Goal: Task Accomplishment & Management: Use online tool/utility

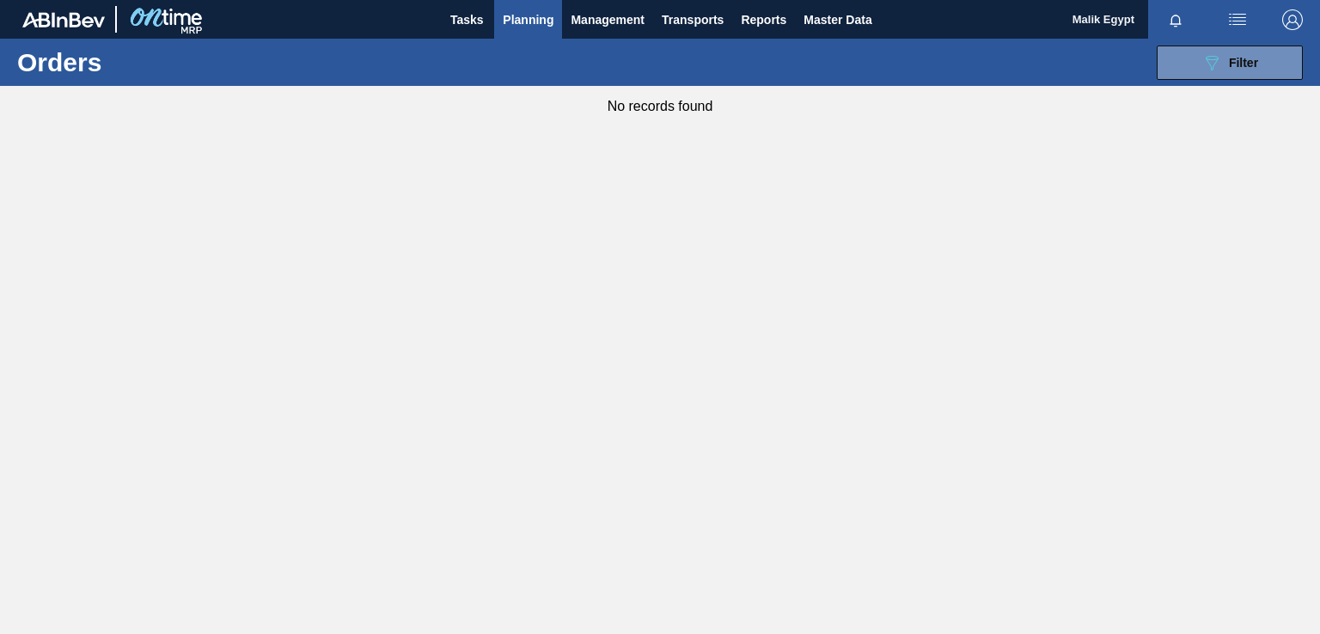
click at [524, 15] on span "Planning" at bounding box center [528, 19] width 51 height 21
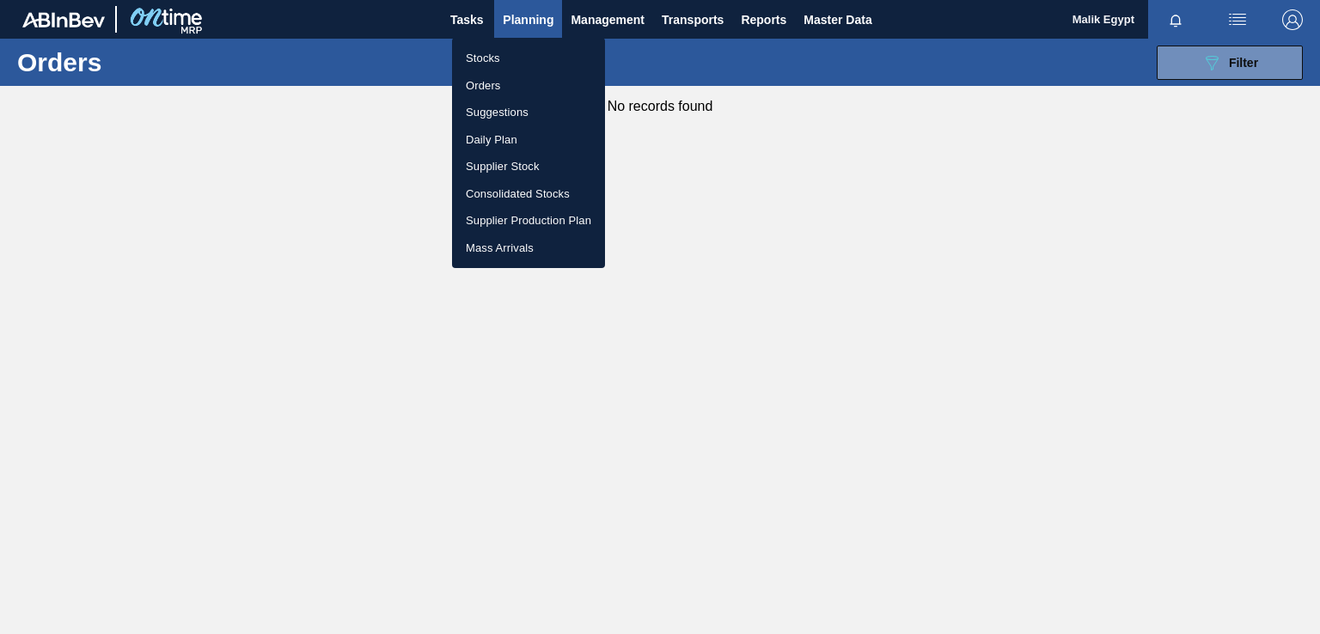
click at [488, 83] on li "Orders" at bounding box center [528, 85] width 153 height 27
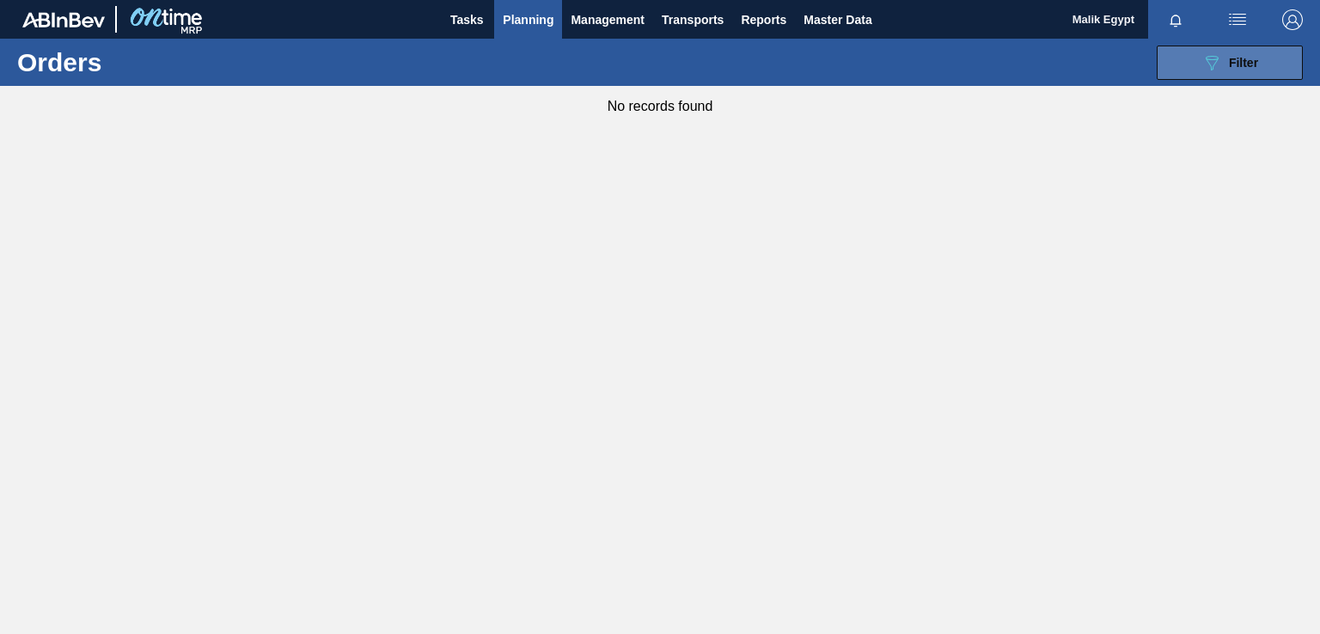
click at [1247, 57] on span "Filter" at bounding box center [1243, 63] width 29 height 14
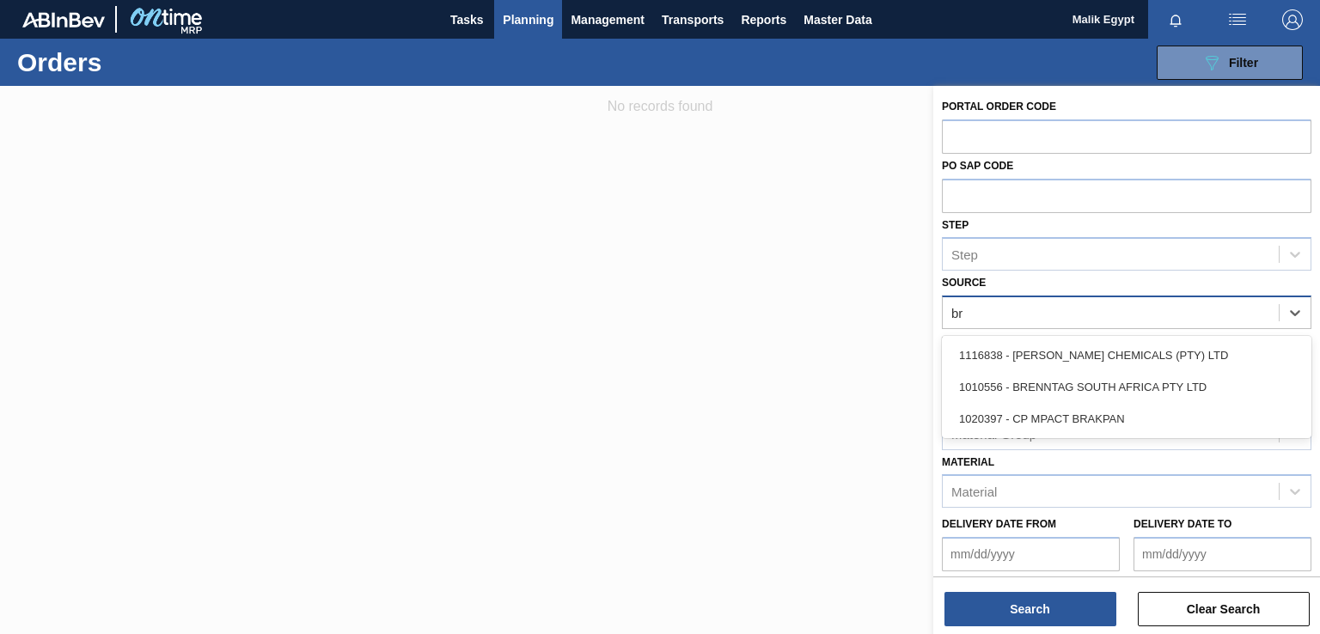
type input "bre"
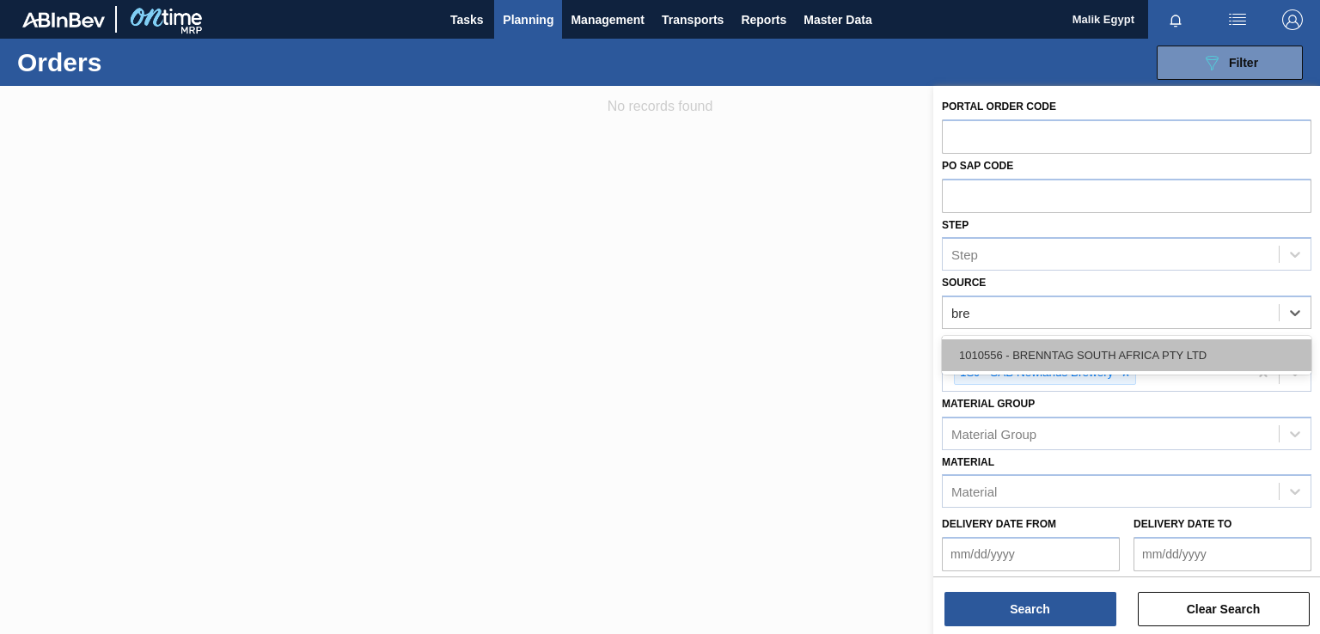
click at [1151, 365] on div "1010556 - BRENNTAG SOUTH AFRICA PTY LTD" at bounding box center [1126, 355] width 369 height 32
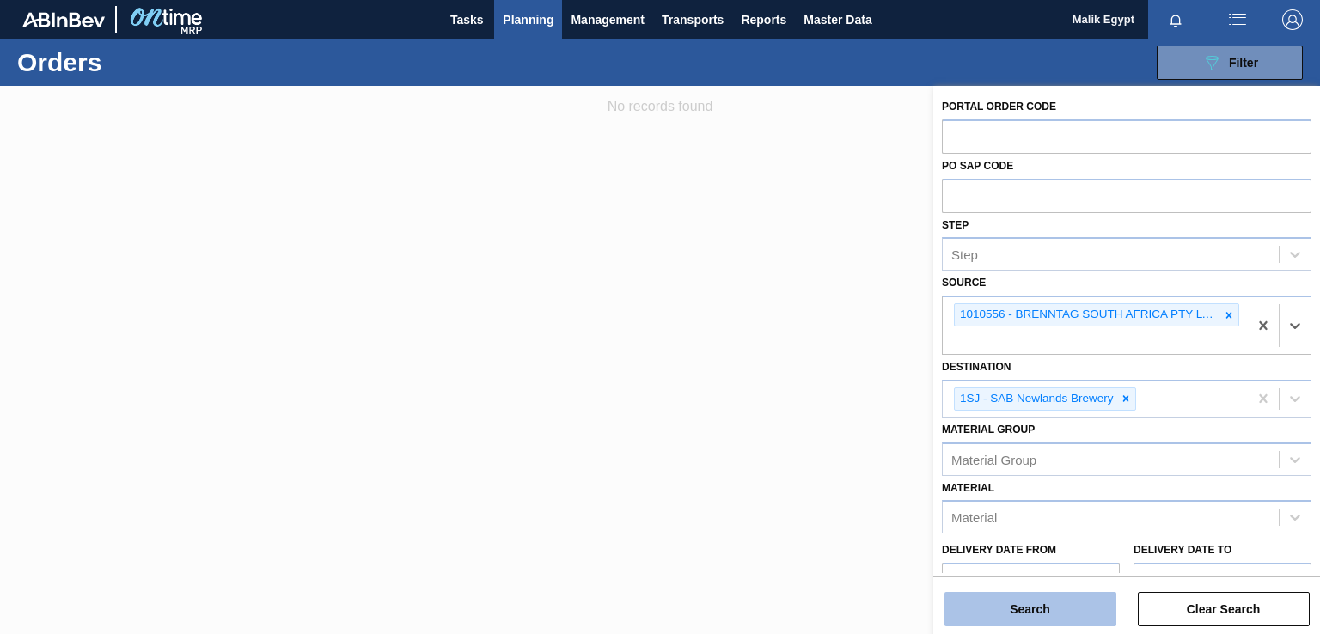
click at [1051, 621] on button "Search" at bounding box center [1030, 609] width 172 height 34
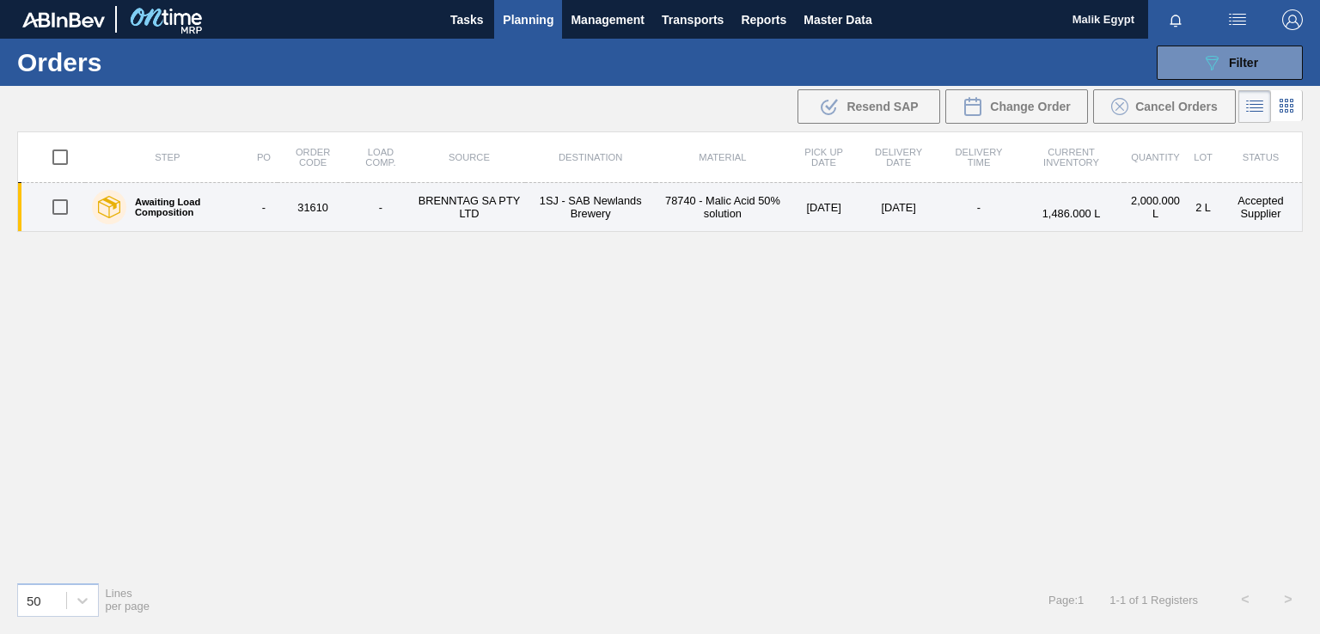
click at [1260, 207] on td "Accepted Supplier" at bounding box center [1260, 207] width 83 height 49
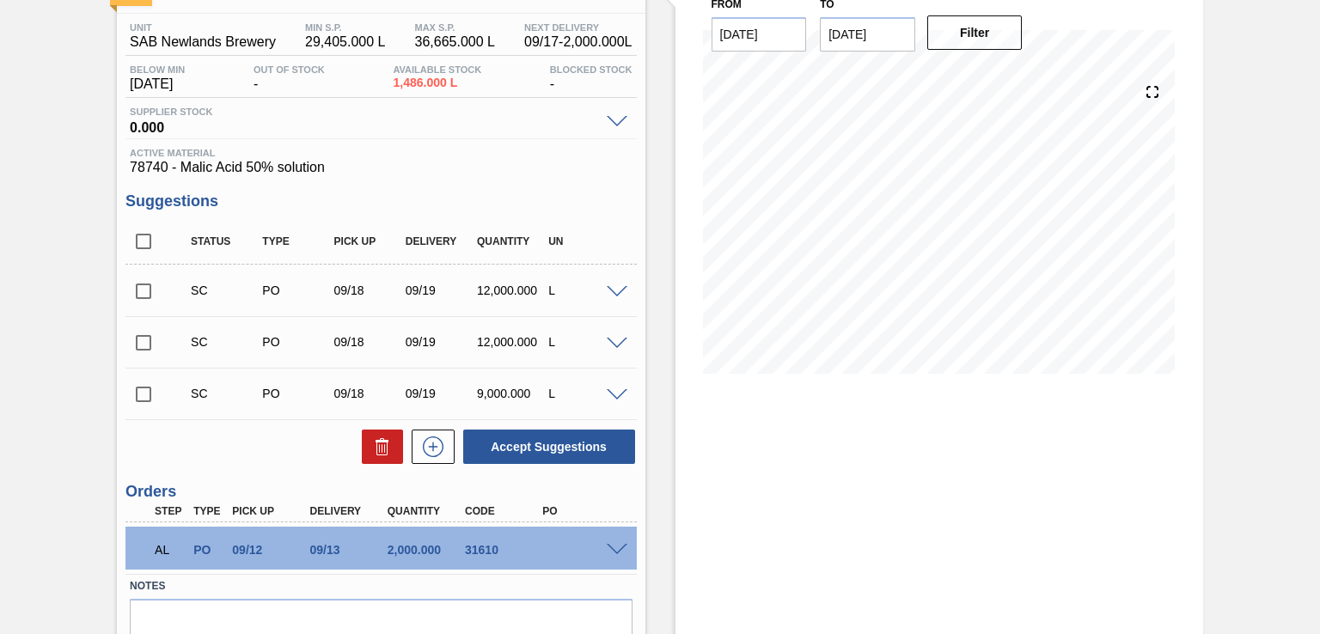
scroll to position [210, 0]
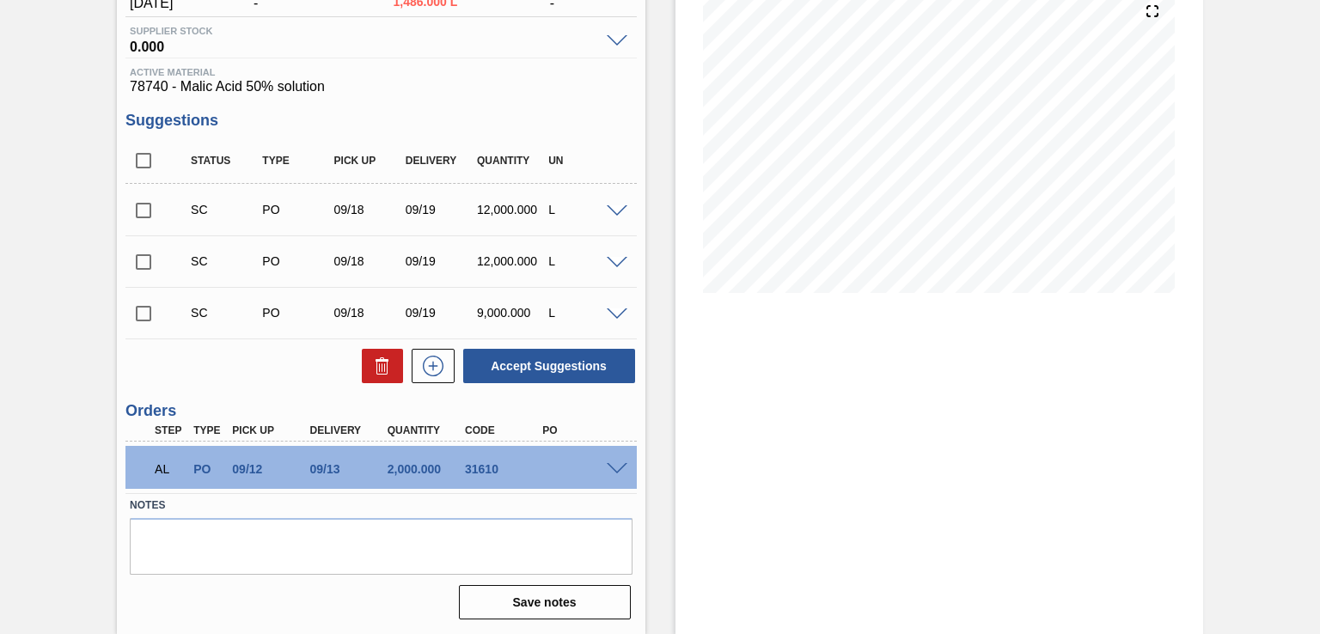
click at [613, 468] on span at bounding box center [617, 469] width 21 height 13
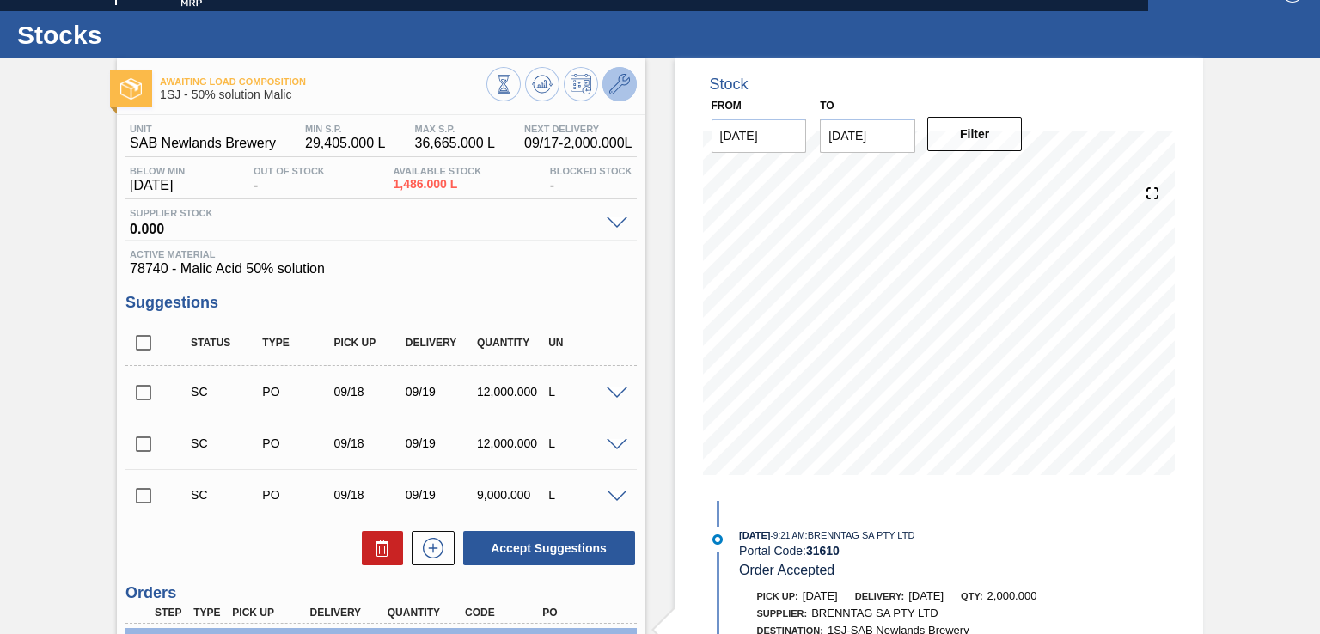
scroll to position [22, 0]
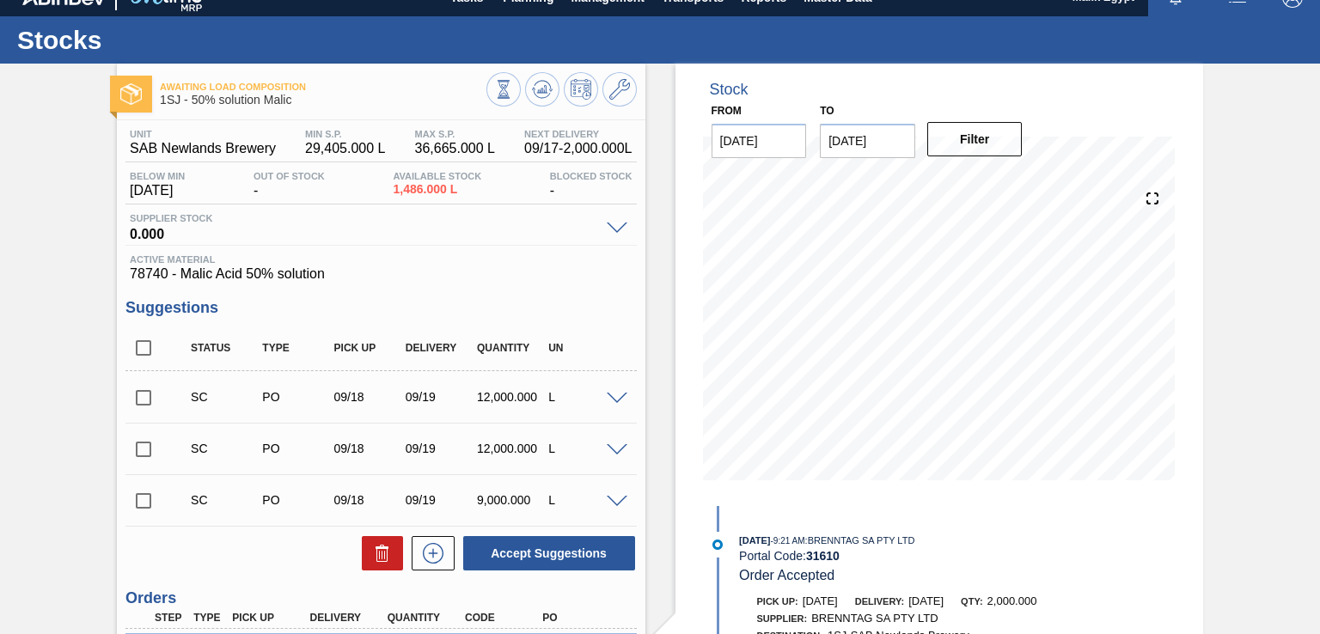
click at [619, 228] on span at bounding box center [617, 229] width 21 height 13
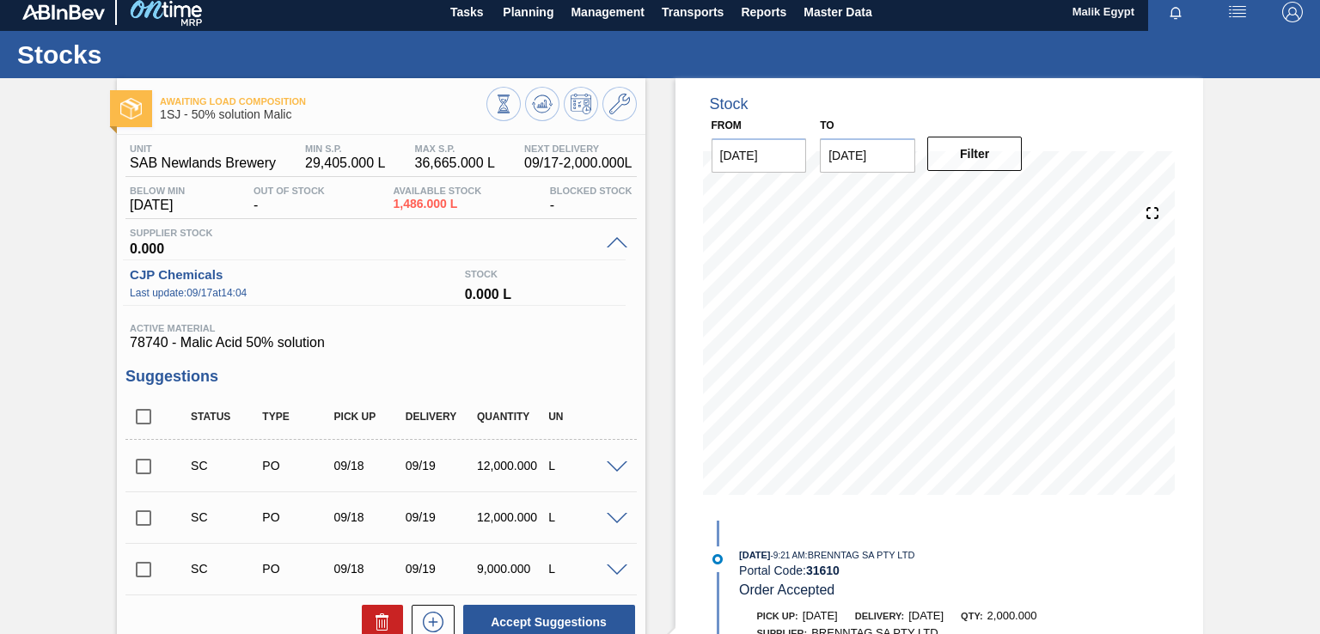
scroll to position [0, 0]
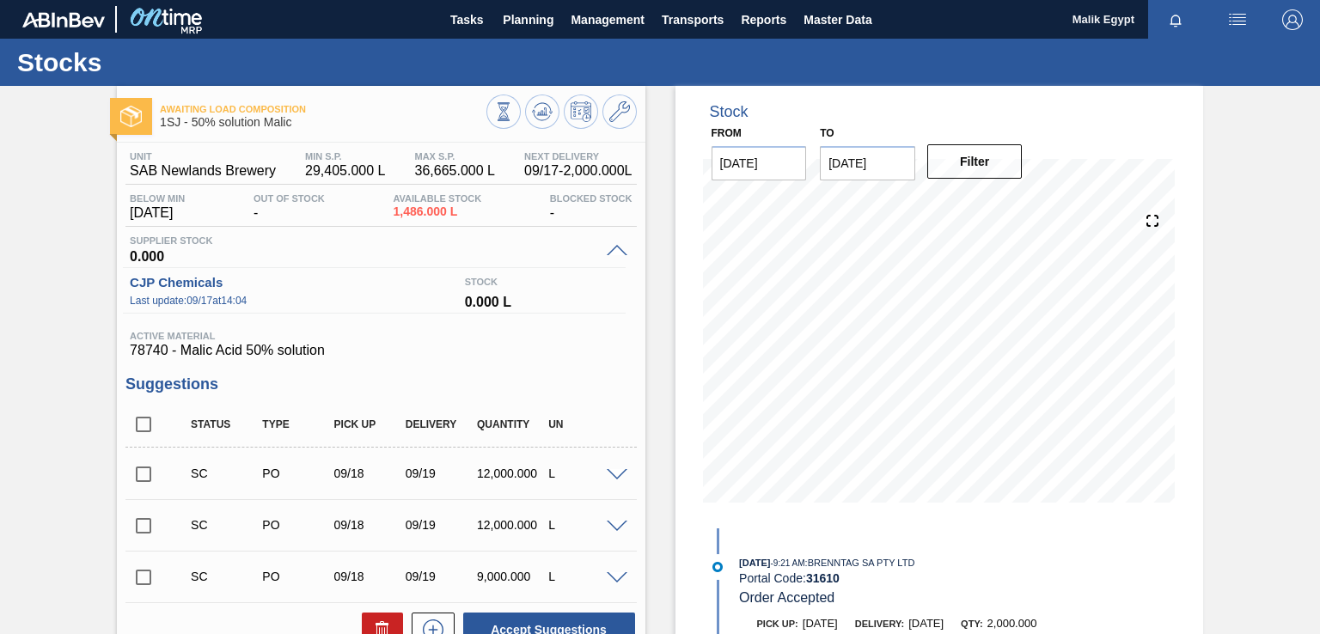
click at [613, 245] on span at bounding box center [617, 251] width 21 height 13
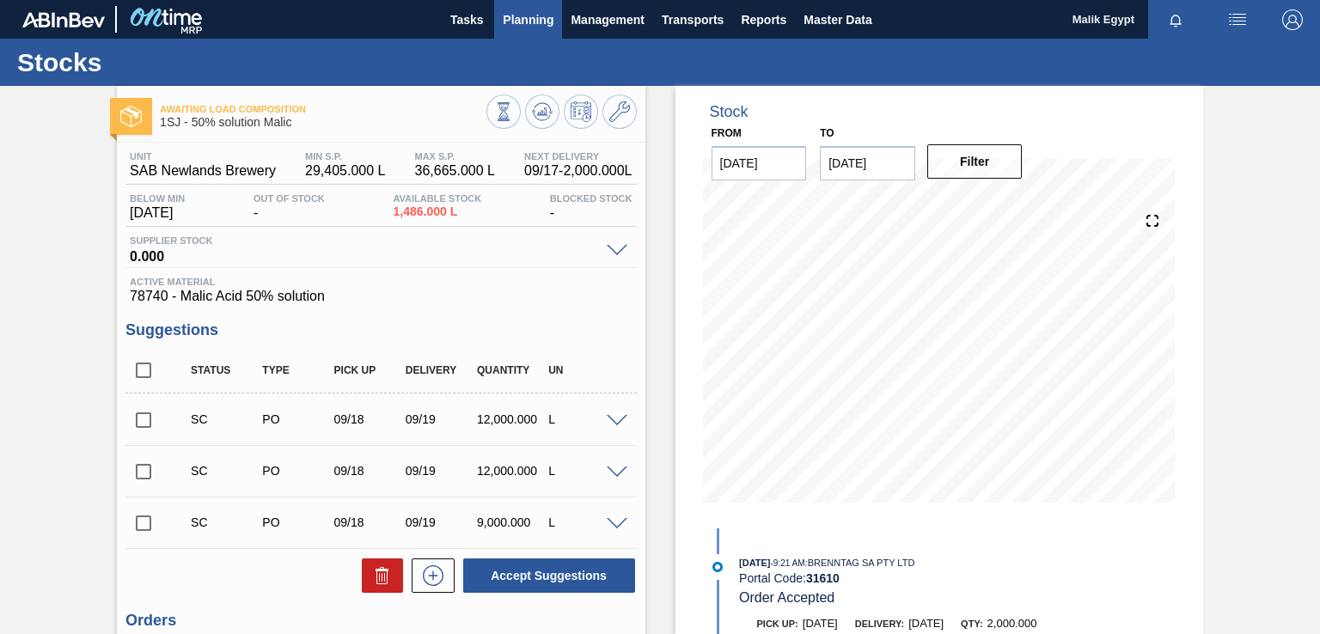
click at [540, 13] on span "Planning" at bounding box center [528, 19] width 51 height 21
